Goal: Transaction & Acquisition: Book appointment/travel/reservation

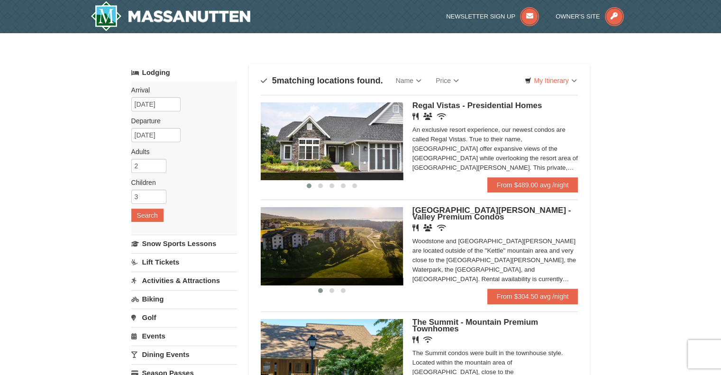
click at [535, 193] on ul "‹ › Regal Vistas - Presidential Homes Restaurant Banquet Facilities Wireless In…" at bounding box center [420, 364] width 318 height 538
click at [527, 184] on link "From $489.00 avg /night" at bounding box center [532, 184] width 91 height 15
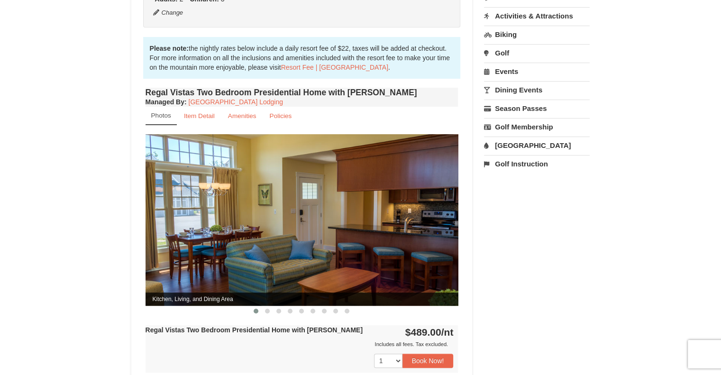
scroll to position [282, 0]
click at [349, 256] on img at bounding box center [302, 220] width 313 height 171
click at [198, 113] on small "Item Detail" at bounding box center [199, 116] width 31 height 7
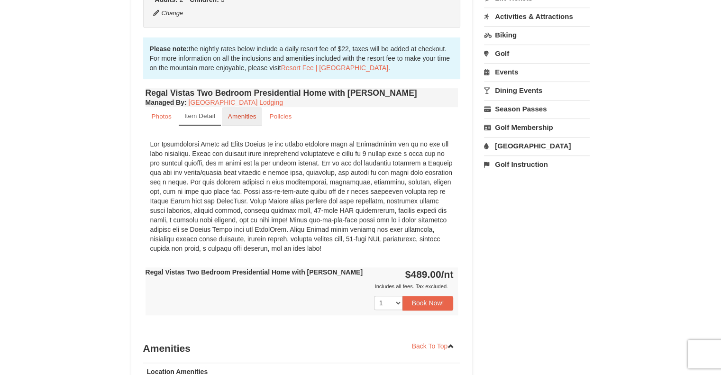
click at [237, 113] on small "Amenities" at bounding box center [242, 116] width 28 height 7
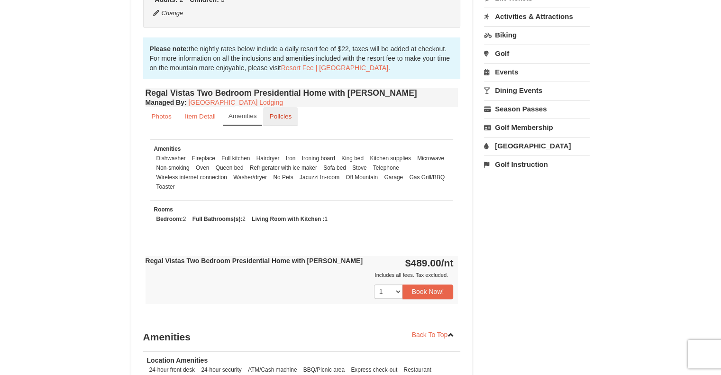
click at [284, 113] on small "Policies" at bounding box center [280, 116] width 22 height 7
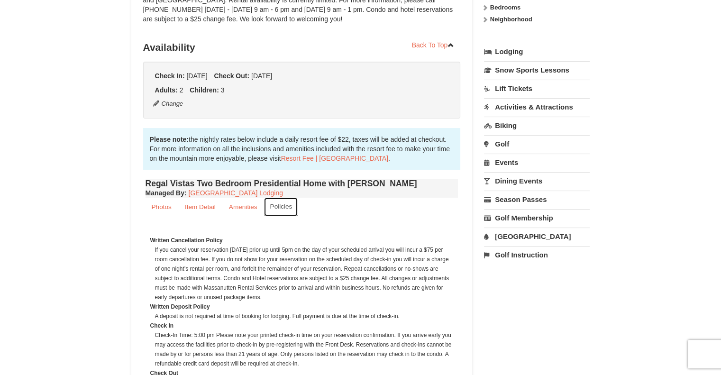
scroll to position [193, 0]
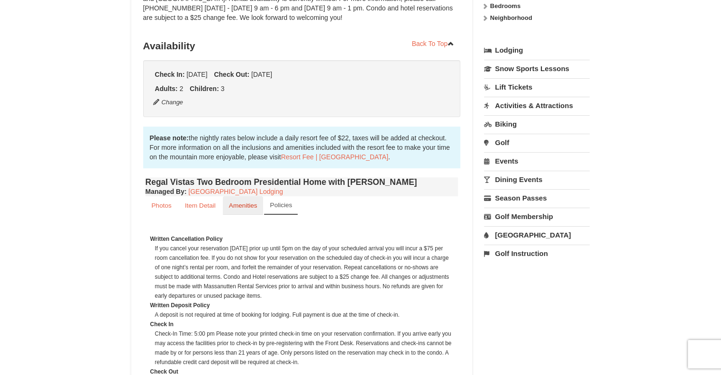
click at [239, 202] on small "Amenities" at bounding box center [243, 205] width 28 height 7
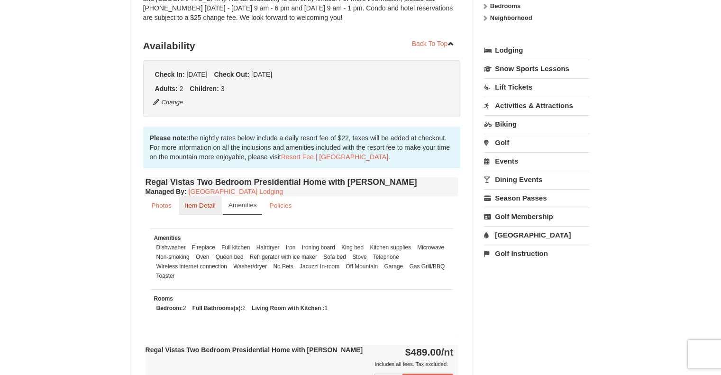
click at [201, 202] on small "Item Detail" at bounding box center [200, 205] width 31 height 7
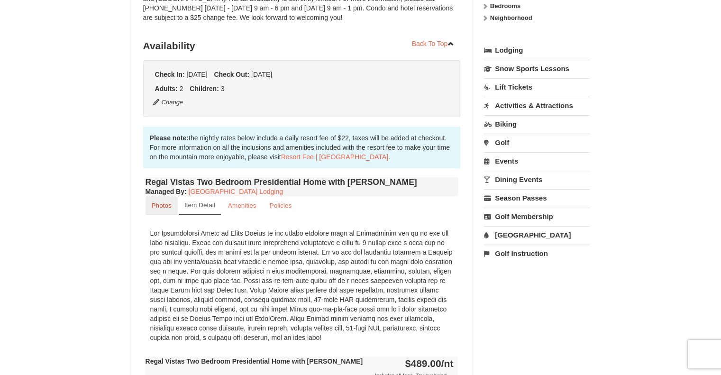
click at [163, 202] on small "Photos" at bounding box center [162, 205] width 20 height 7
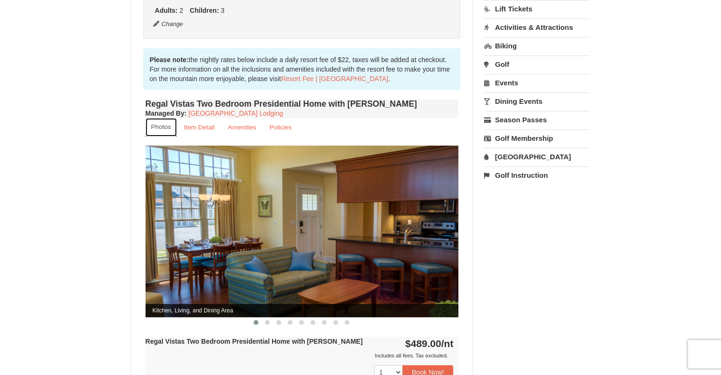
scroll to position [282, 0]
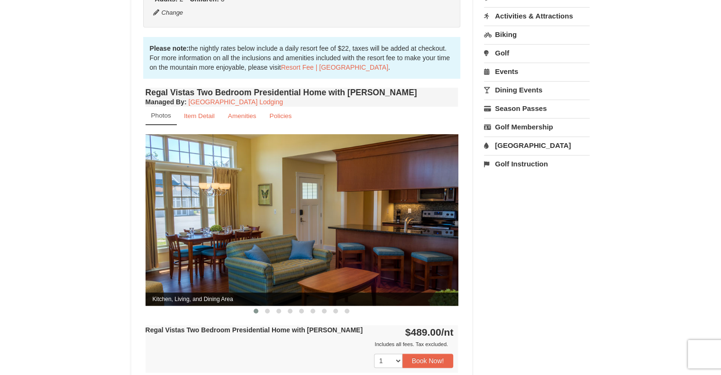
click at [276, 223] on img at bounding box center [302, 219] width 313 height 171
click at [269, 309] on span at bounding box center [267, 311] width 5 height 5
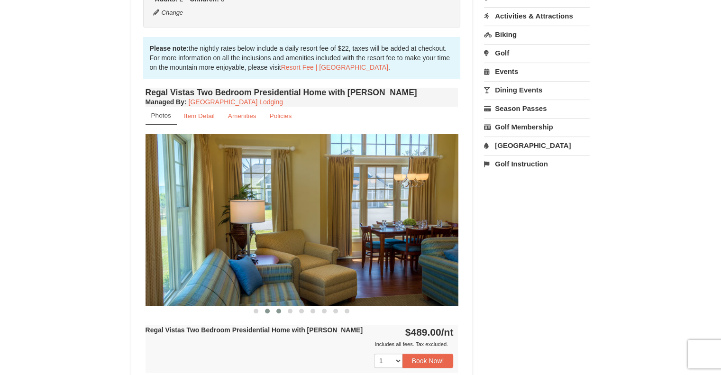
click at [281, 309] on span at bounding box center [278, 311] width 5 height 5
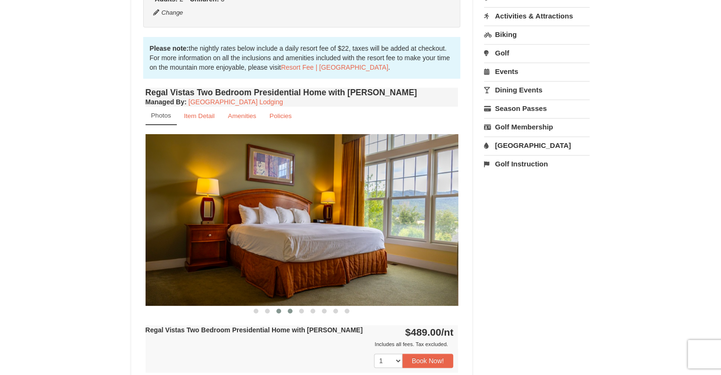
click at [292, 309] on span at bounding box center [290, 311] width 5 height 5
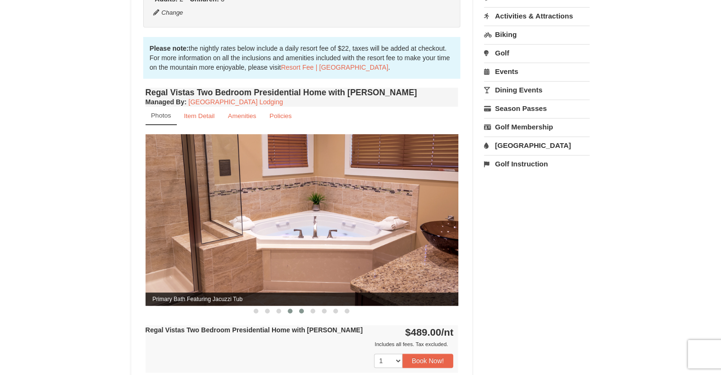
click at [300, 309] on span at bounding box center [301, 311] width 5 height 5
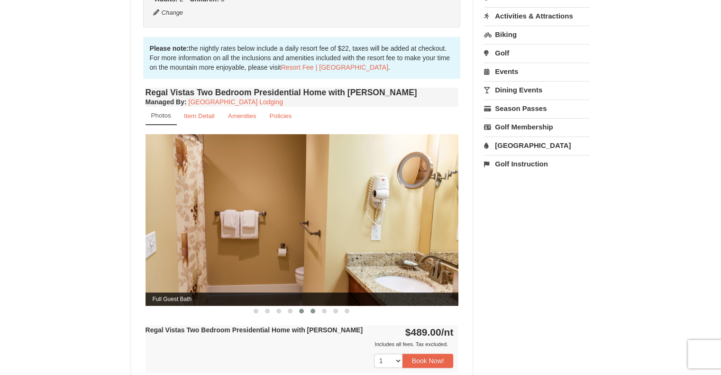
click at [310, 306] on button at bounding box center [312, 310] width 11 height 9
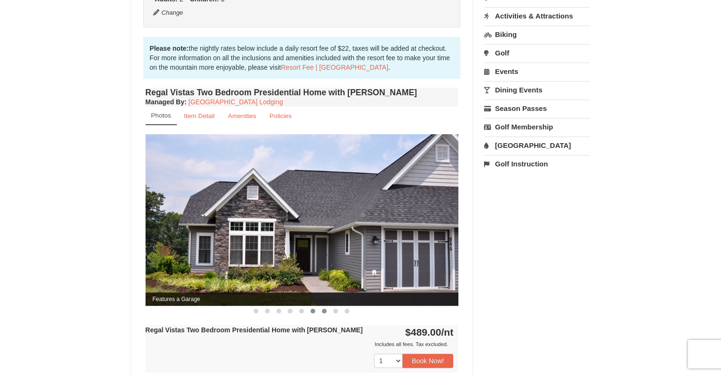
click at [324, 309] on span at bounding box center [324, 311] width 5 height 5
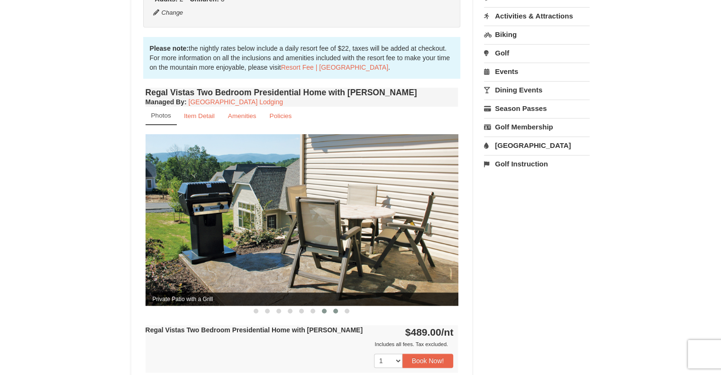
click at [334, 309] on span at bounding box center [335, 311] width 5 height 5
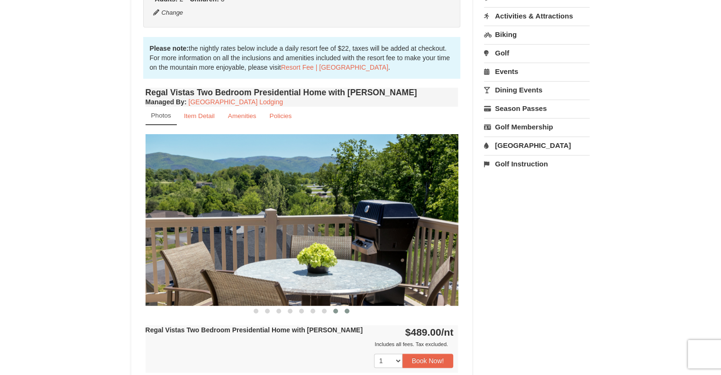
click at [347, 309] on span at bounding box center [347, 311] width 5 height 5
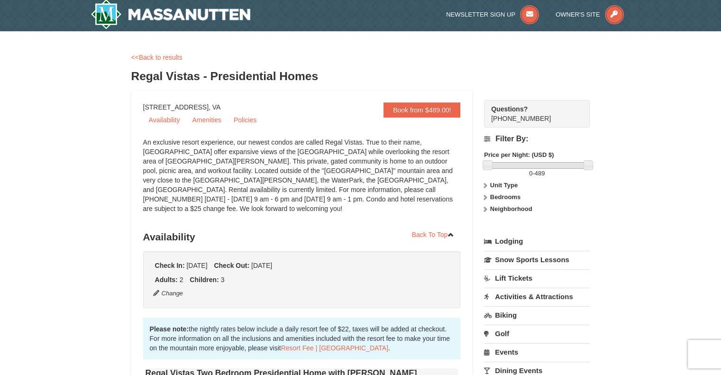
scroll to position [0, 0]
